Goal: Information Seeking & Learning: Learn about a topic

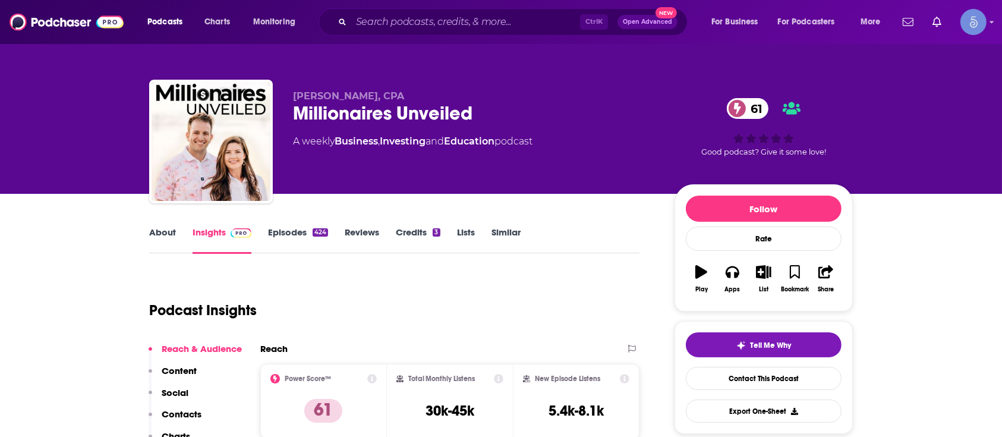
drag, startPoint x: 500, startPoint y: 12, endPoint x: 524, endPoint y: 56, distance: 50.8
click at [500, 12] on div "Ctrl K Open Advanced New" at bounding box center [503, 21] width 369 height 27
click at [515, 28] on input "Search podcasts, credits, & more..." at bounding box center [465, 21] width 229 height 19
paste input "LadyGang"
type input "LadyGang"
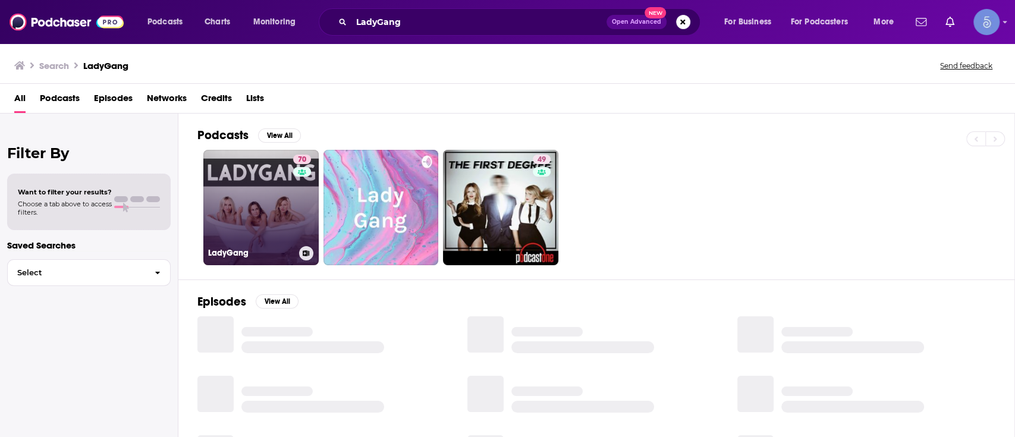
click at [276, 199] on link "70 LadyGang" at bounding box center [260, 207] width 115 height 115
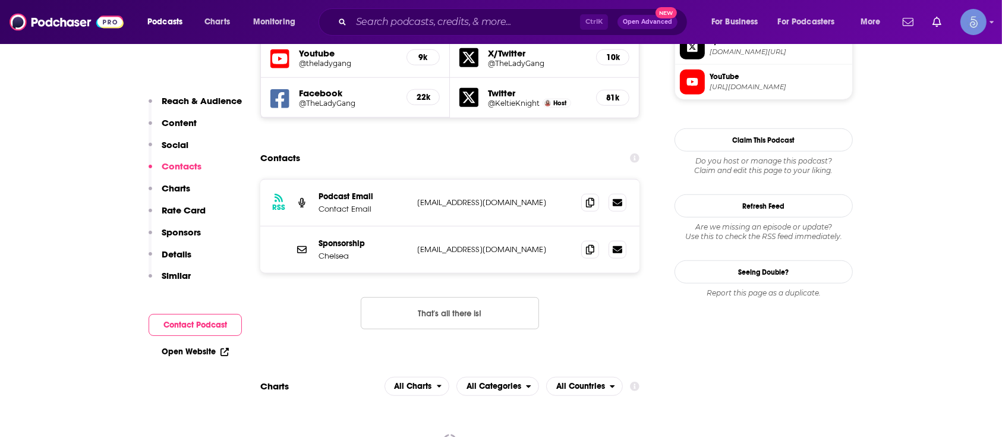
scroll to position [1076, 0]
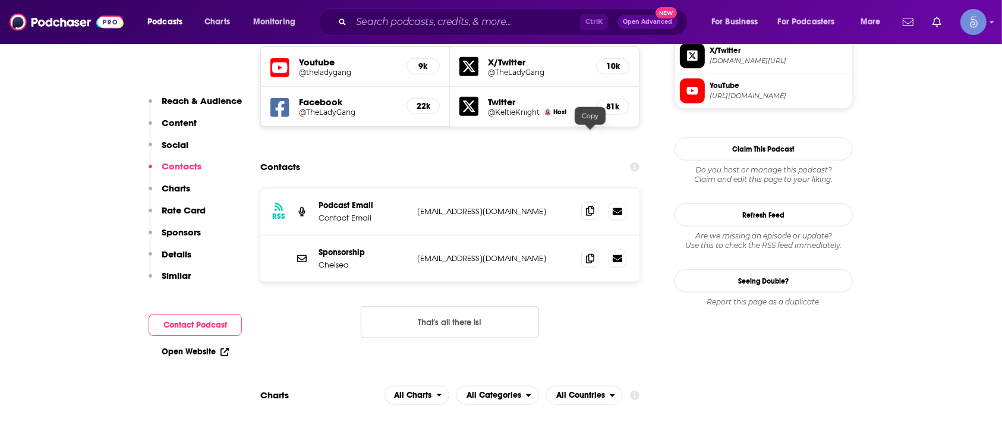
click at [595, 202] on span at bounding box center [590, 211] width 18 height 18
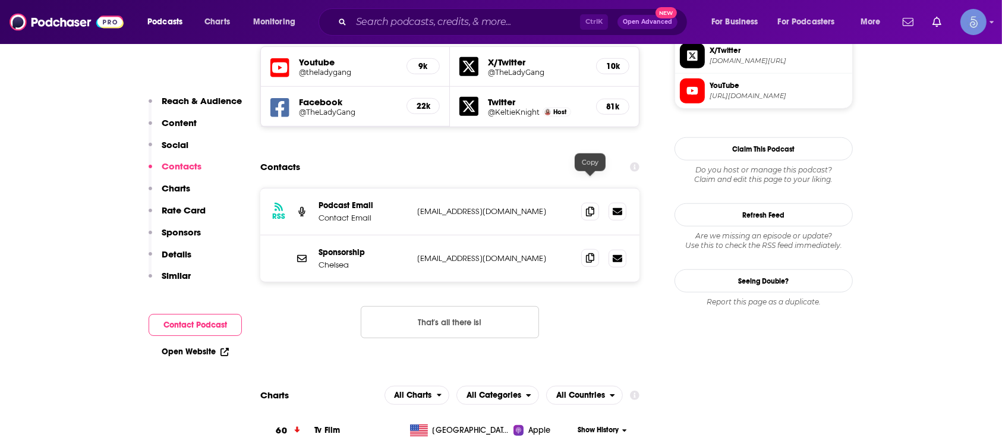
click at [588, 253] on icon at bounding box center [590, 258] width 8 height 10
click at [423, 27] on input "Search podcasts, credits, & more..." at bounding box center [465, 21] width 229 height 19
paste input "The Peachy Girl Podcast! with [PERSON_NAME]"
type input "The Peachy Girl Podcast! with [PERSON_NAME]"
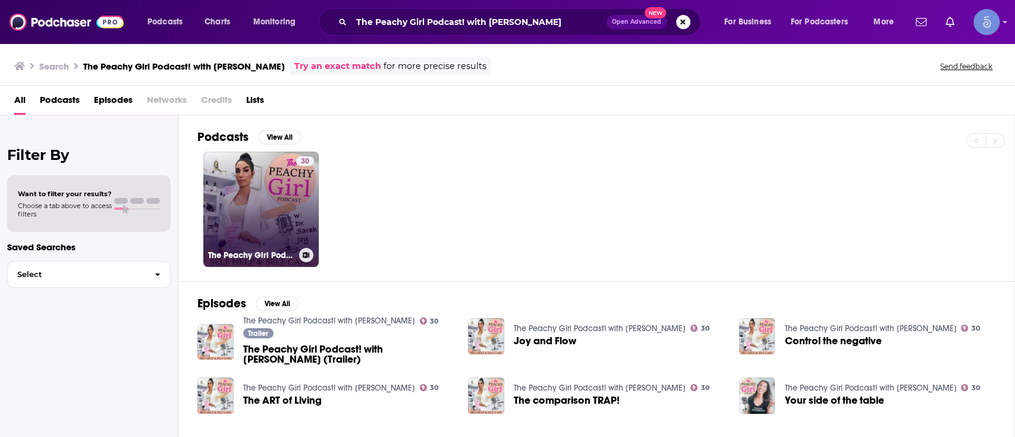
click at [288, 197] on link "30 The Peachy Girl Podcast! with [PERSON_NAME]" at bounding box center [260, 209] width 115 height 115
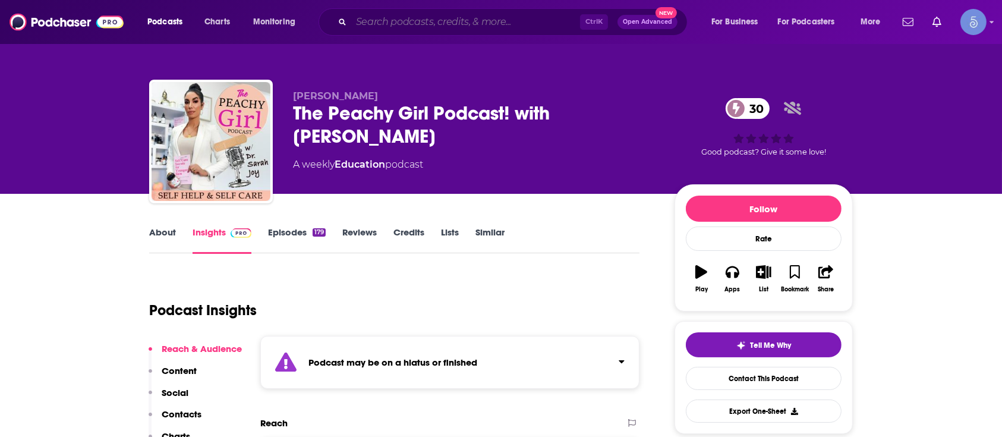
click at [437, 18] on input "Search podcasts, credits, & more..." at bounding box center [465, 21] width 229 height 19
paste input "Occupy Health"
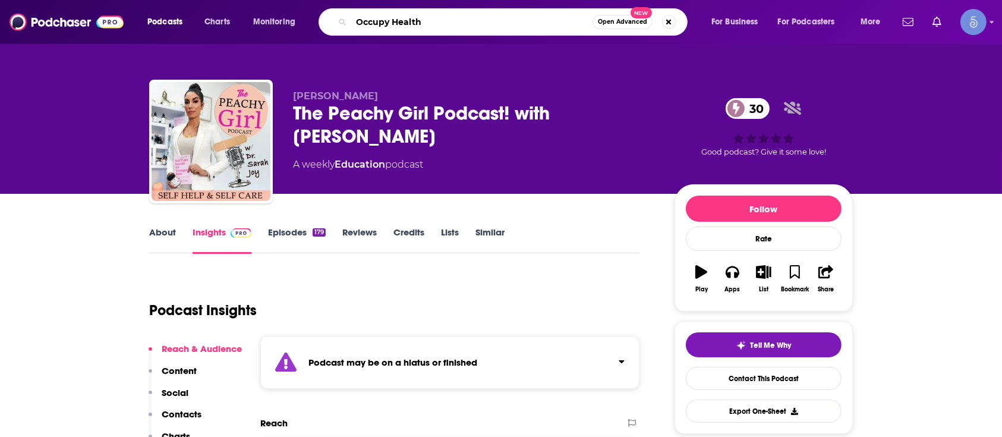
type input "Occupy Health"
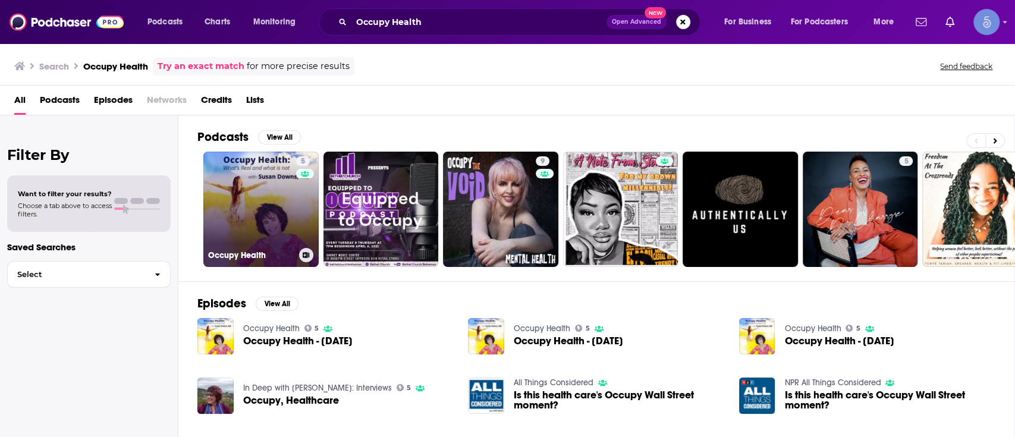
click at [246, 180] on link "5 Occupy Health" at bounding box center [260, 209] width 115 height 115
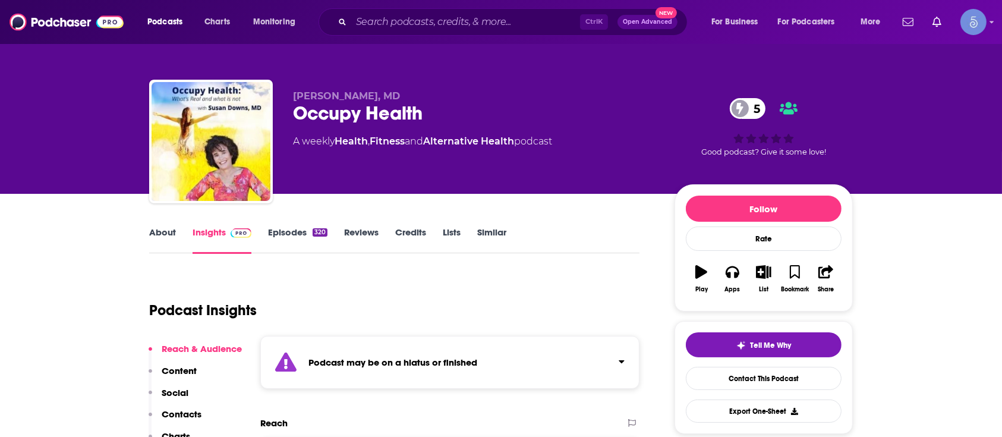
click at [474, 8] on div "Ctrl K Open Advanced New" at bounding box center [503, 21] width 369 height 27
click at [473, 16] on input "Search podcasts, credits, & more..." at bounding box center [465, 21] width 229 height 19
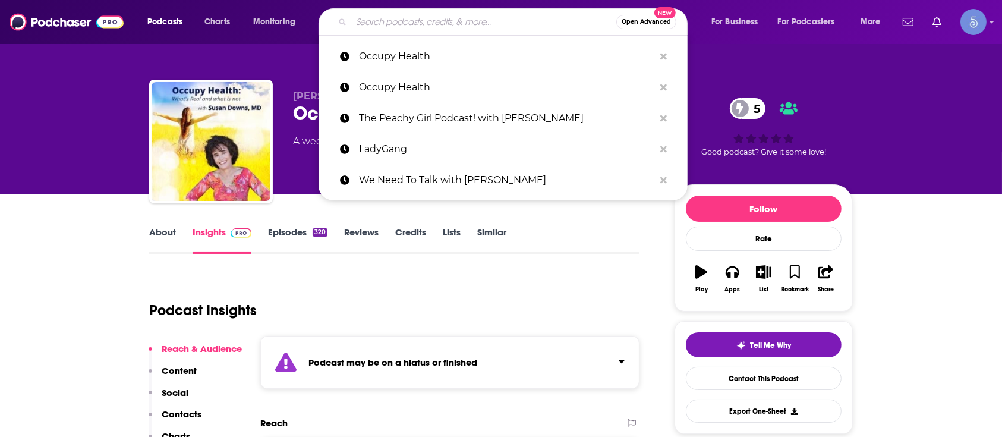
paste input "Defying the Diagnosis with [PERSON_NAME] and Friends"
type input "Defying the Diagnosis with [PERSON_NAME] and Friends"
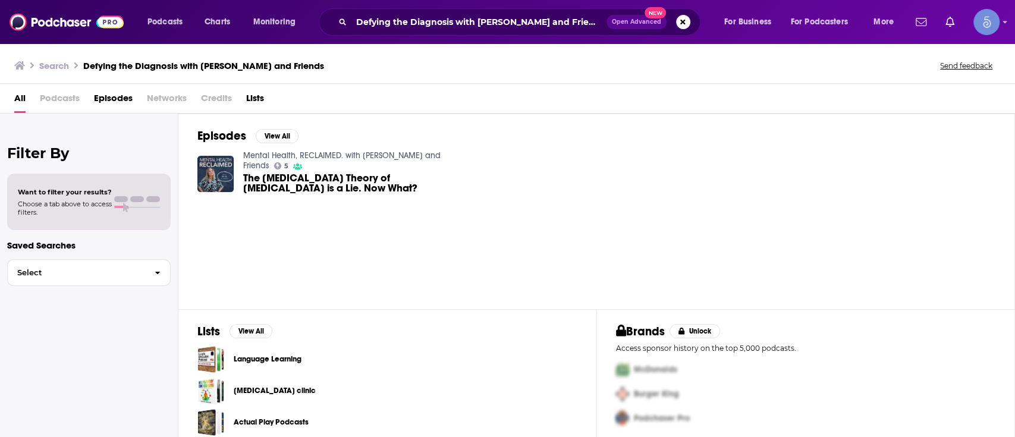
click at [345, 173] on span "The [MEDICAL_DATA] Theory of [MEDICAL_DATA] is a Lie. Now What?" at bounding box center [348, 183] width 211 height 20
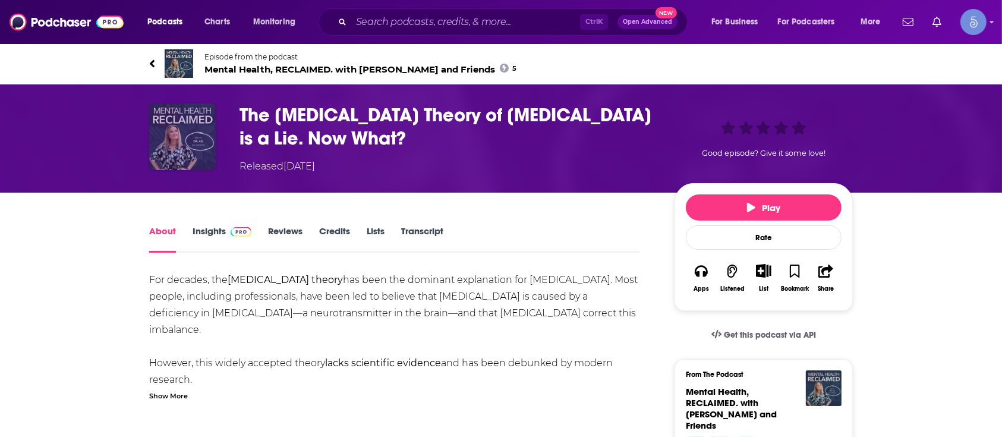
click at [183, 123] on img "The Chemical Imbalance Theory of Depression is a Lie. Now What?" at bounding box center [182, 136] width 67 height 67
click at [994, 50] on div "Episode from the podcast Mental Health, RECLAIMED. with [PERSON_NAME] and Frien…" at bounding box center [501, 64] width 1002 height 42
click at [316, 106] on h1 "The [MEDICAL_DATA] Theory of [MEDICAL_DATA] is a Lie. Now What?" at bounding box center [448, 126] width 416 height 46
click at [307, 125] on h1 "The [MEDICAL_DATA] Theory of [MEDICAL_DATA] is a Lie. Now What?" at bounding box center [448, 126] width 416 height 46
click at [268, 59] on span "Episode from the podcast" at bounding box center [361, 56] width 312 height 9
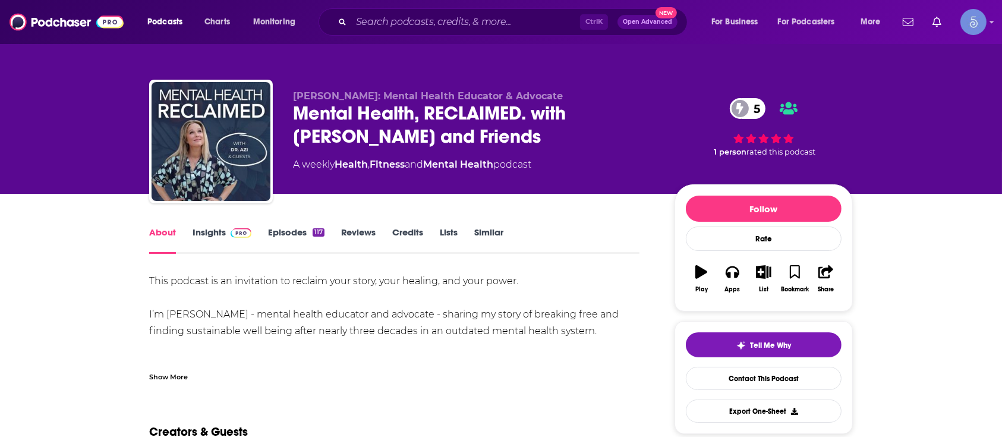
click at [215, 235] on link "Insights" at bounding box center [222, 240] width 59 height 27
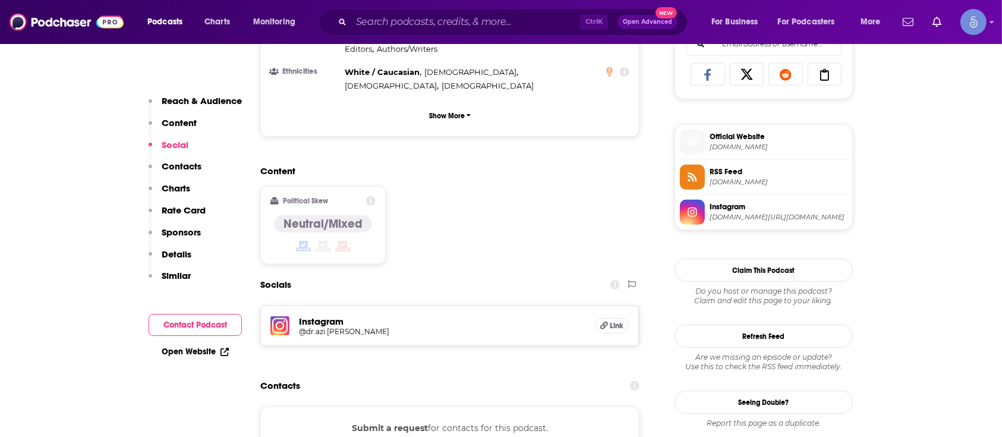
scroll to position [839, 0]
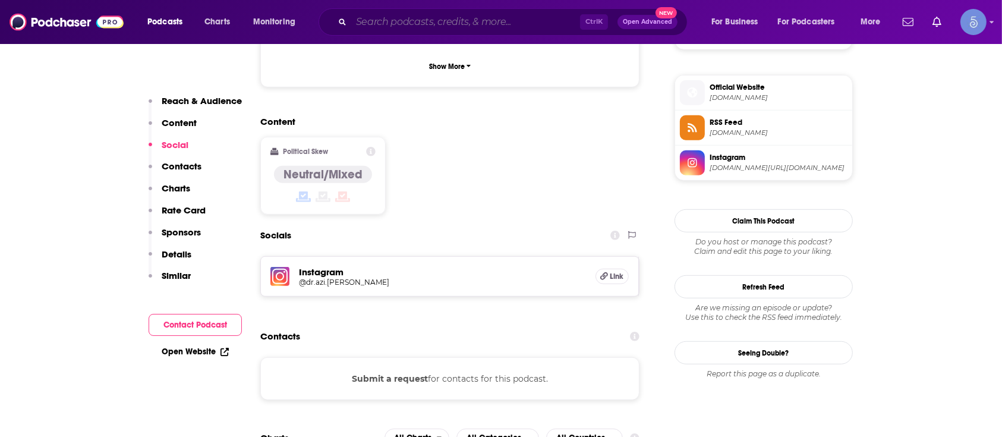
click at [485, 18] on input "Search podcasts, credits, & more..." at bounding box center [465, 21] width 229 height 19
paste input "Defying the Diagnosis with [PERSON_NAME] and Friends"
type input "Defying the Diagnosis with [PERSON_NAME] and Friends"
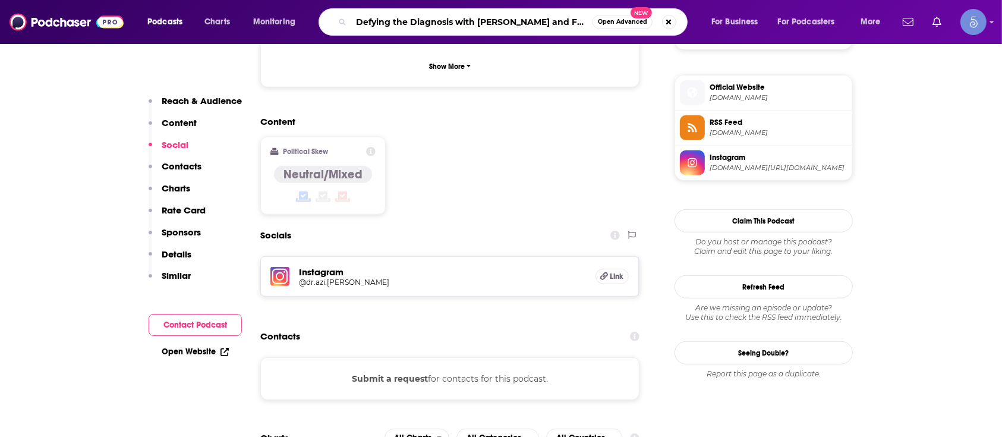
scroll to position [0, 13]
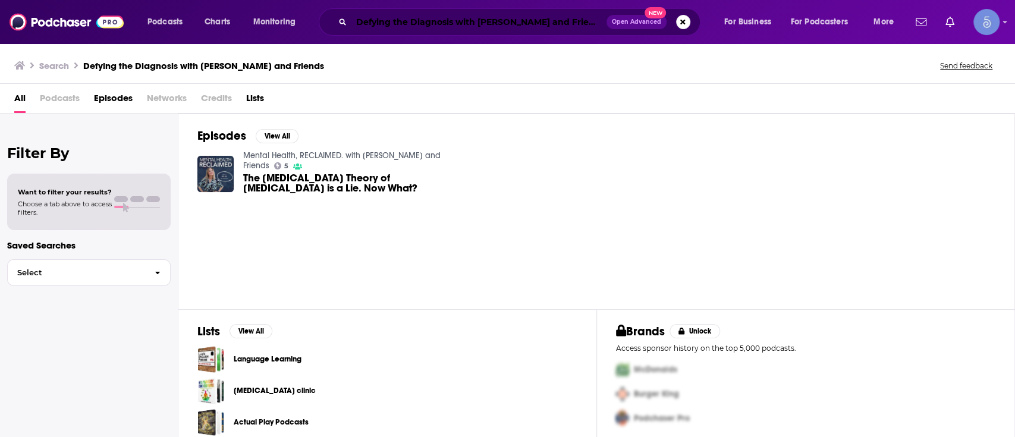
click at [467, 20] on input "Defying the Diagnosis with [PERSON_NAME] and Friends" at bounding box center [478, 21] width 255 height 19
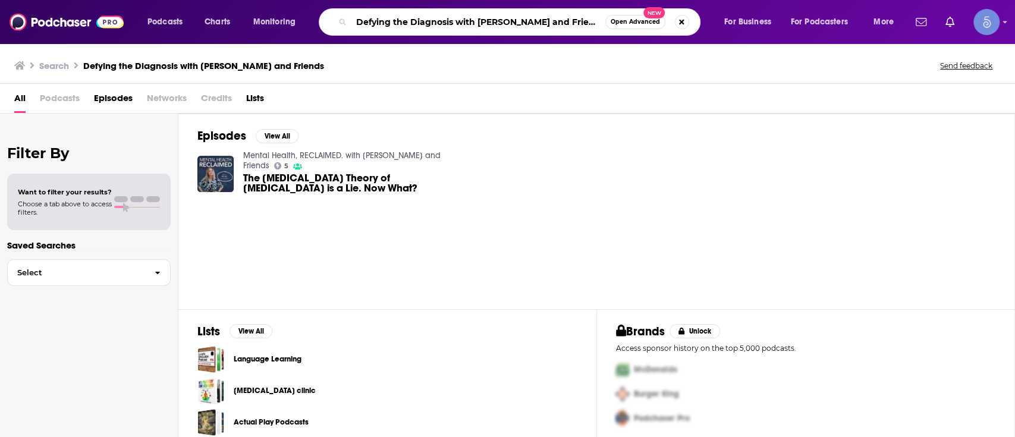
click at [467, 20] on input "Defying the Diagnosis with [PERSON_NAME] and Friends" at bounding box center [478, 21] width 254 height 19
paste input "The Hair Doctor"
type input "The Hair Doctors"
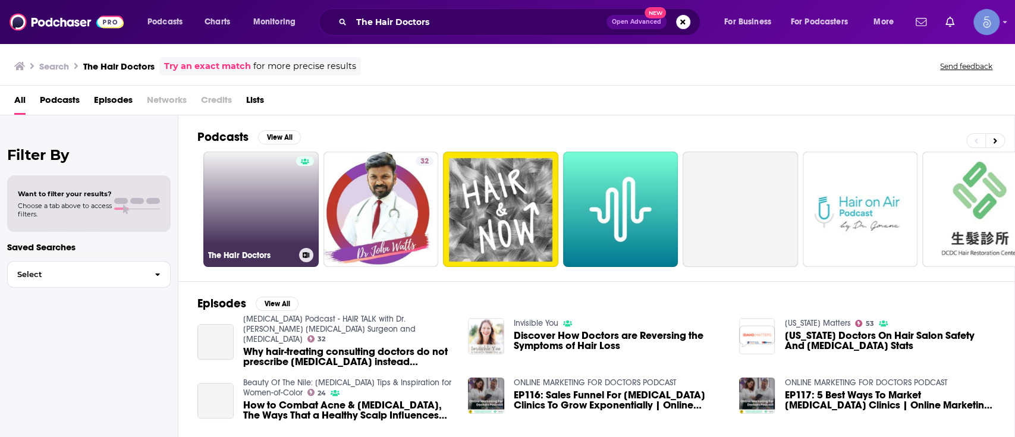
click at [266, 169] on link "The Hair Doctors" at bounding box center [260, 209] width 115 height 115
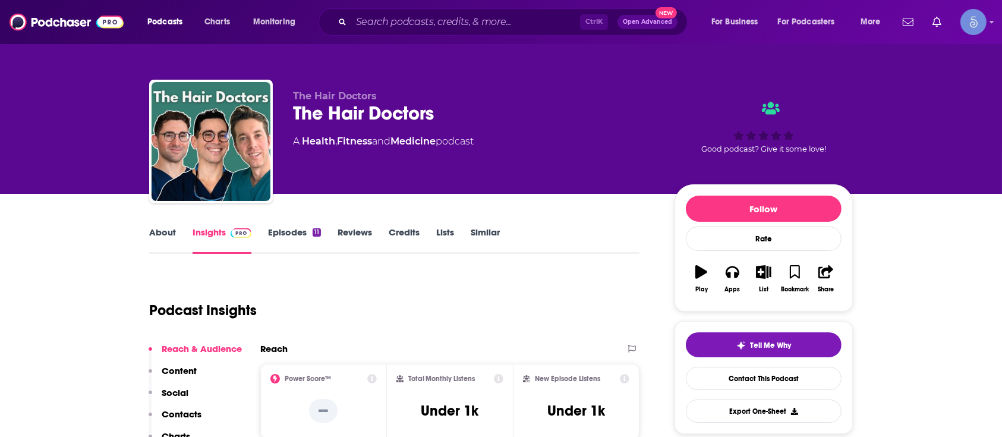
click at [291, 226] on div "About Insights Episodes 11 Reviews Credits Lists Similar" at bounding box center [394, 239] width 490 height 29
click at [416, 20] on input "Search podcasts, credits, & more..." at bounding box center [465, 21] width 229 height 19
paste input "Brain Fit with [PERSON_NAME]"
type input "Brain Fit with [PERSON_NAME]"
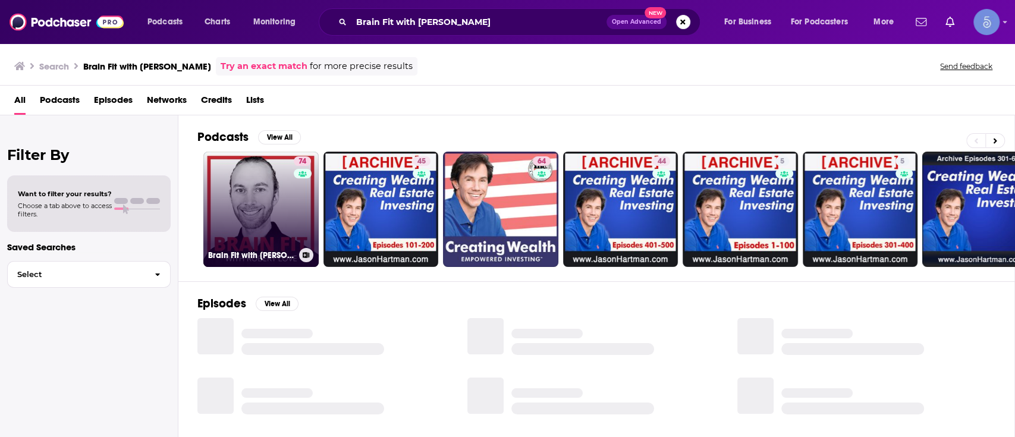
click at [256, 196] on link "74 Brain Fit with [PERSON_NAME]" at bounding box center [260, 209] width 115 height 115
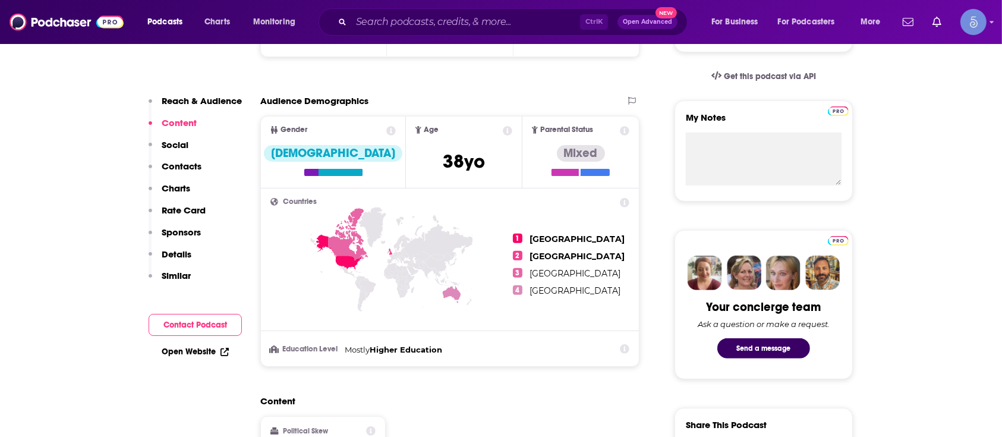
scroll to position [764, 0]
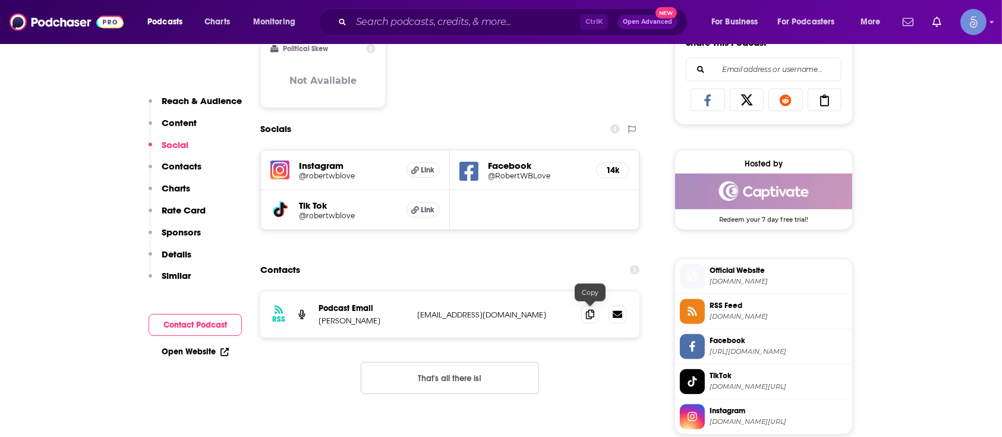
drag, startPoint x: 586, startPoint y: 307, endPoint x: 589, endPoint y: 295, distance: 12.4
click at [586, 307] on span at bounding box center [590, 315] width 18 height 18
click at [441, 18] on input "Search podcasts, credits, & more..." at bounding box center [465, 21] width 229 height 19
paste input "Aging Reversing Blueprint Podcast"
type input "Aging Reversing Blueprint Podcast"
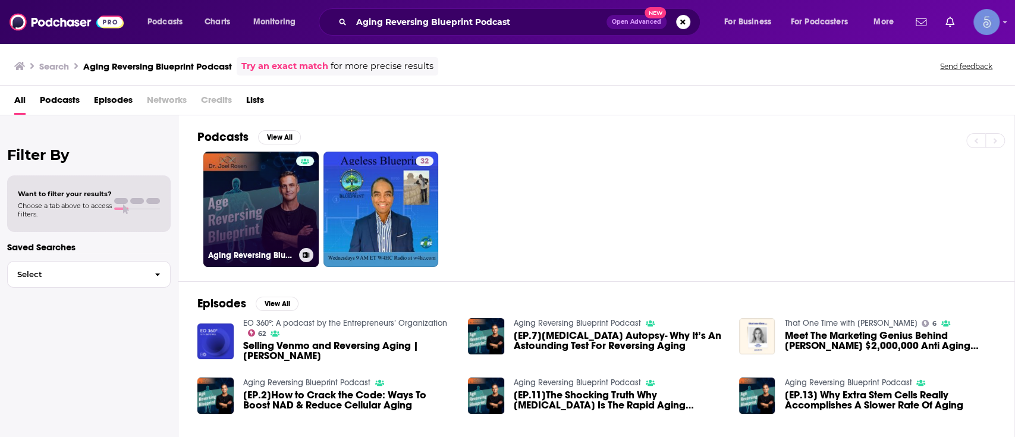
click at [255, 197] on link "Aging Reversing Blueprint Podcast" at bounding box center [260, 209] width 115 height 115
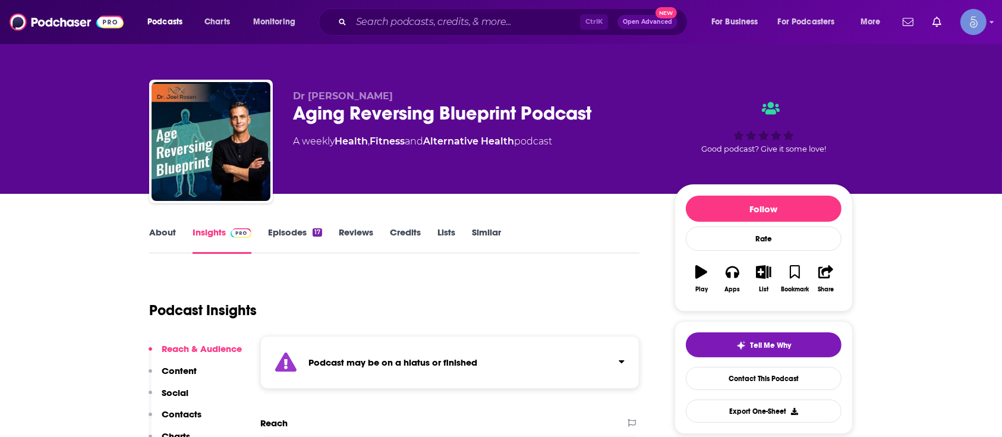
scroll to position [382, 0]
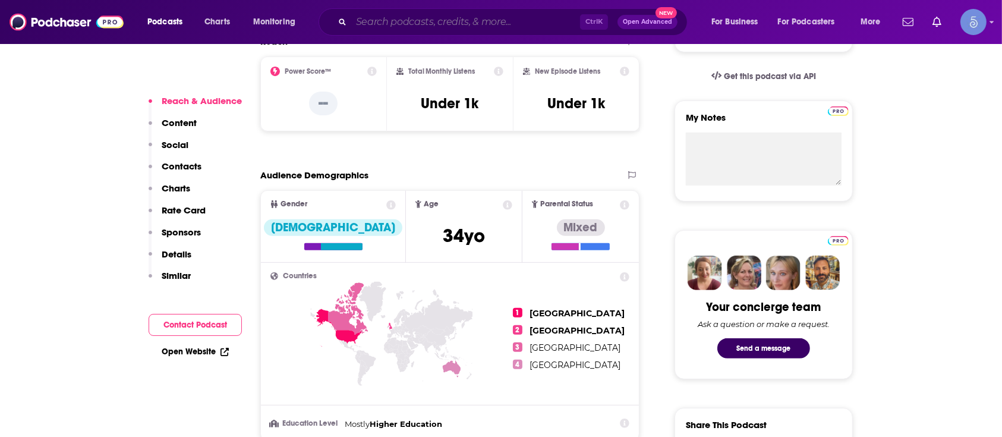
click at [445, 20] on input "Search podcasts, credits, & more..." at bounding box center [465, 21] width 229 height 19
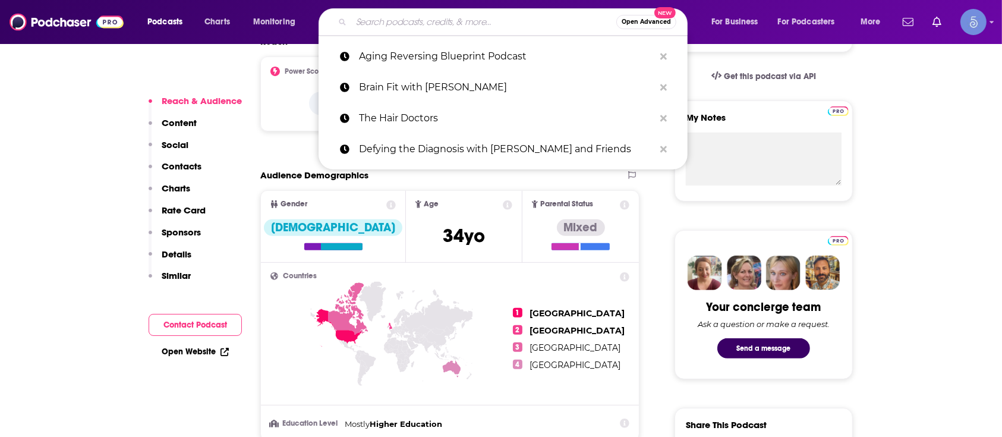
paste input "Brain Fit with [PERSON_NAME]"
type input "Brain Fit with [PERSON_NAME]"
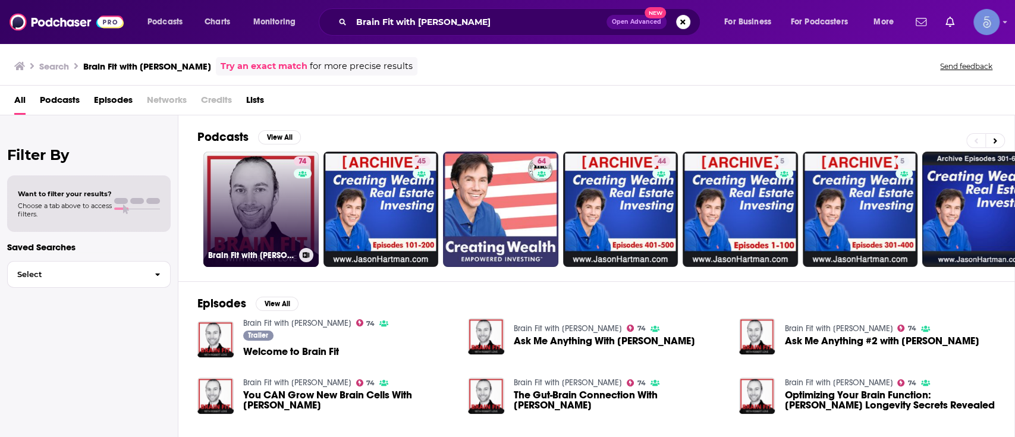
click at [252, 183] on link "74 Brain Fit with [PERSON_NAME]" at bounding box center [260, 209] width 115 height 115
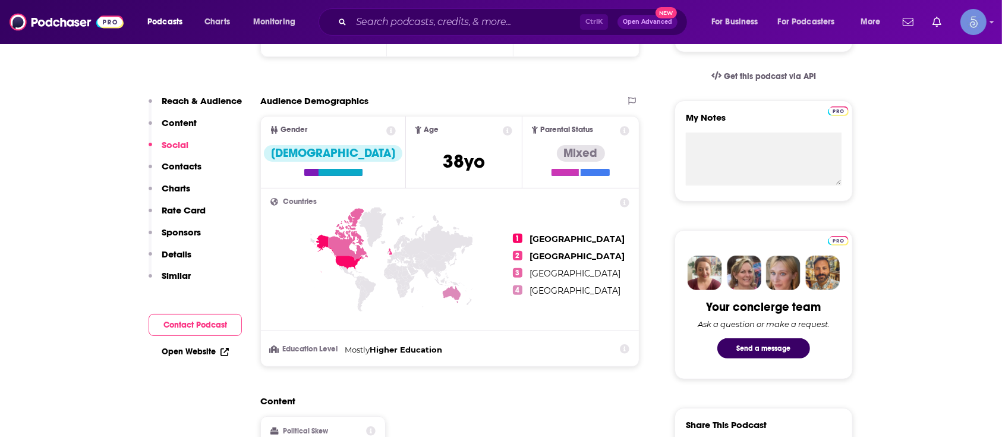
scroll to position [764, 0]
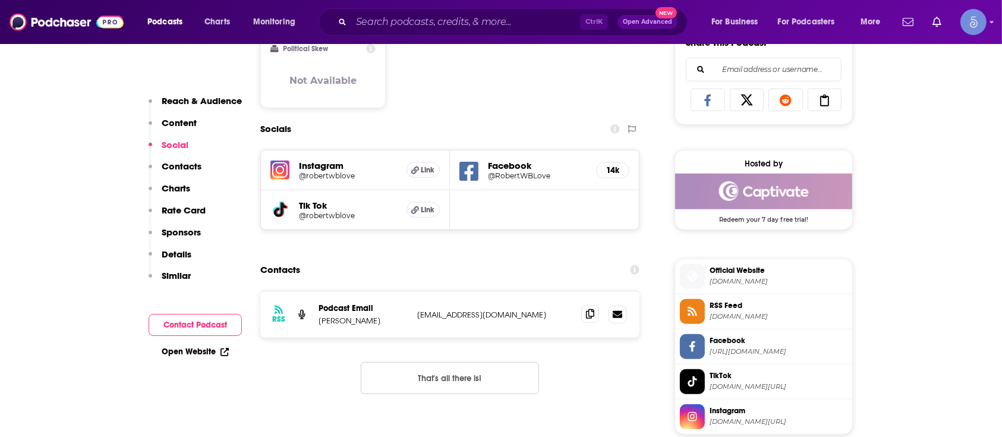
click at [589, 316] on icon at bounding box center [590, 314] width 8 height 10
